Goal: Transaction & Acquisition: Purchase product/service

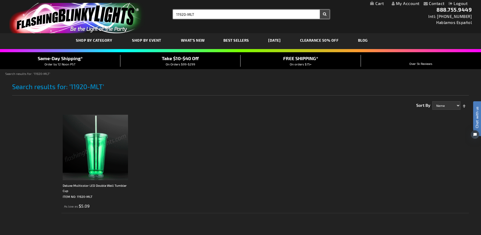
drag, startPoint x: 200, startPoint y: 16, endPoint x: 170, endPoint y: 12, distance: 30.6
click at [170, 12] on div "Search Search 11920-MLT × Search" at bounding box center [249, 14] width 161 height 9
type input "sound activated"
click at [320, 10] on button "Search" at bounding box center [325, 14] width 10 height 9
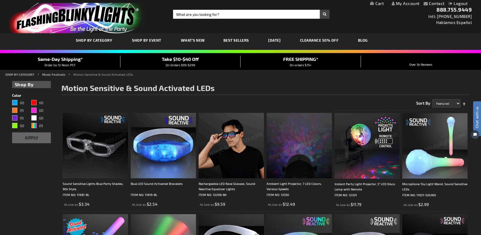
click at [333, 87] on h1 "Motion Sensitive & Sound Activated LEDs" at bounding box center [265, 89] width 408 height 11
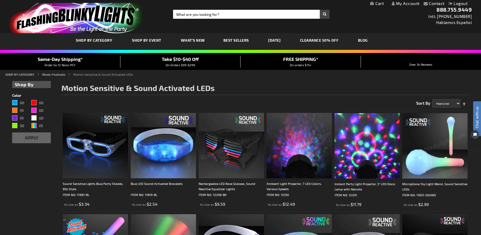
click at [164, 141] on img at bounding box center [163, 145] width 65 height 65
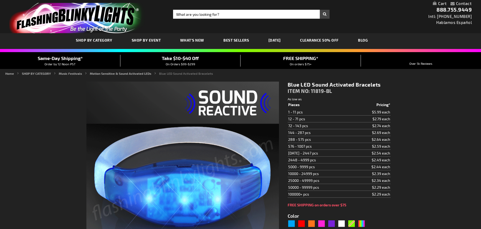
type input "5629"
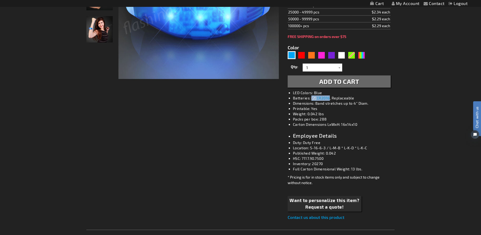
drag, startPoint x: 331, startPoint y: 97, endPoint x: 311, endPoint y: 98, distance: 19.5
click at [311, 98] on li "Batteries: (2) CR2016 , Replaceable" at bounding box center [344, 97] width 103 height 5
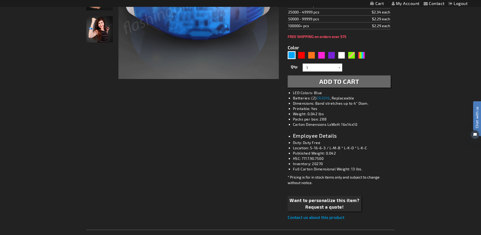
click at [347, 93] on li "LED Colors: Blue" at bounding box center [344, 92] width 103 height 5
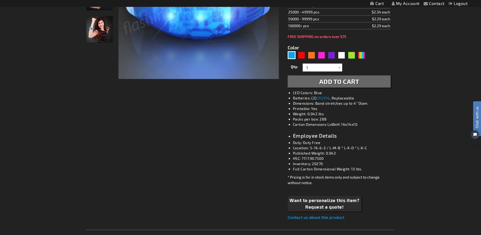
click at [333, 107] on li "Printable: Yes" at bounding box center [344, 108] width 103 height 5
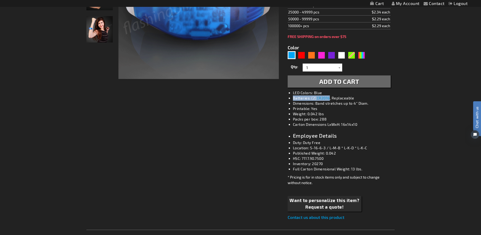
drag, startPoint x: 331, startPoint y: 98, endPoint x: 294, endPoint y: 97, distance: 36.7
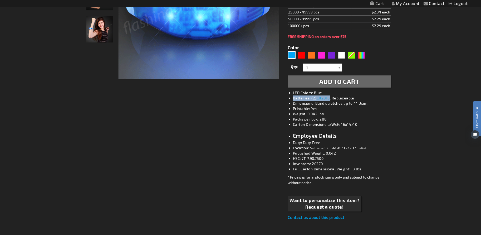
click at [294, 97] on li "Batteries: (2) CR2016 , Replaceable" at bounding box center [344, 97] width 103 height 5
copy li "Batteries: (2) CR2016"
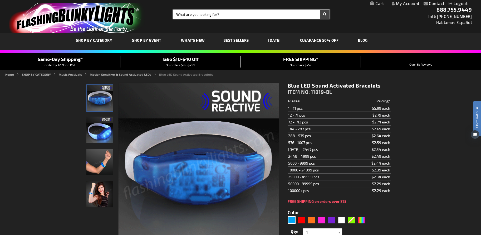
click at [210, 12] on input "Search" at bounding box center [251, 14] width 157 height 9
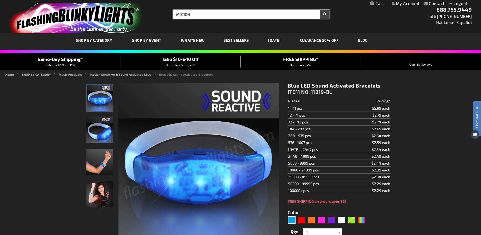
type input "MOTION"
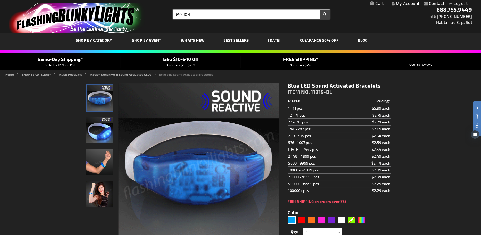
click at [320, 10] on button "Search" at bounding box center [325, 14] width 10 height 9
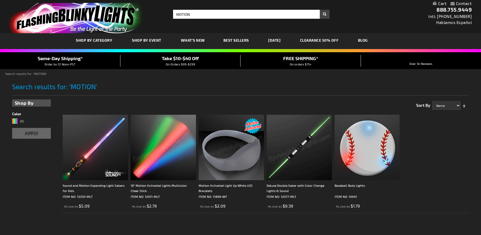
scroll to position [33, 0]
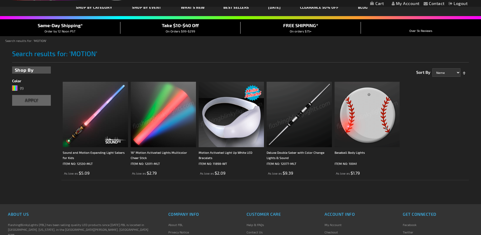
click at [453, 128] on ol "Sound and Motion Expanding Light Sabers for Kids ITEM NO: 12530-MLT As low as $…" at bounding box center [265, 129] width 408 height 101
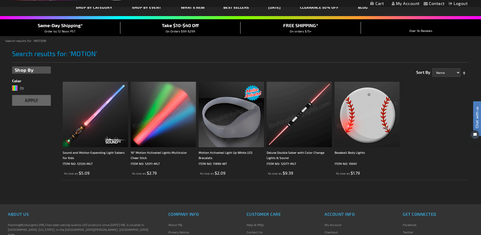
click at [447, 131] on ol "Sound and Motion Expanding Light Sabers for Kids ITEM NO: 12530-MLT As low as $…" at bounding box center [265, 129] width 408 height 101
